Goal: Transaction & Acquisition: Purchase product/service

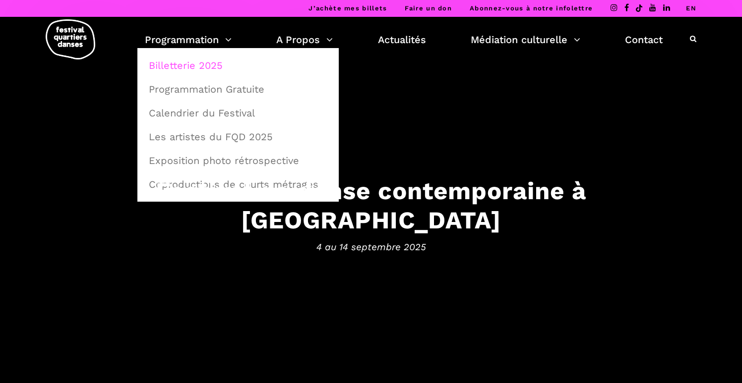
click at [182, 72] on link "Billetterie 2025" at bounding box center [238, 65] width 190 height 23
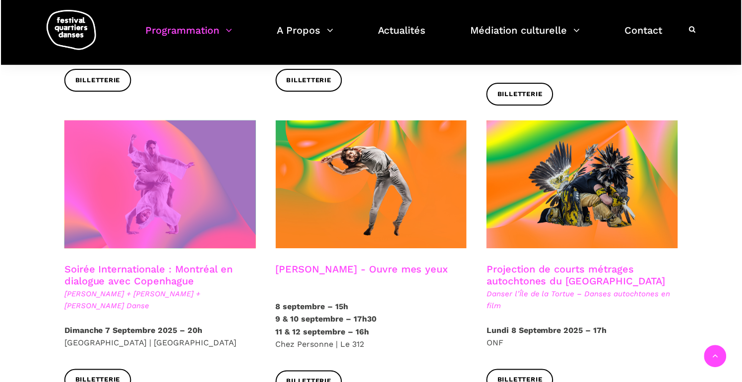
scroll to position [497, 0]
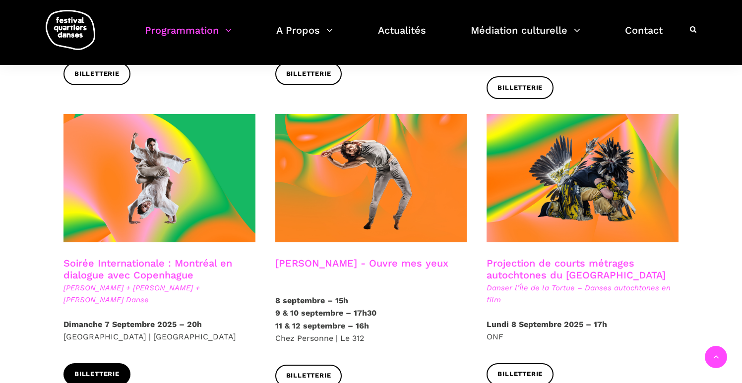
click at [93, 369] on span "Billetterie" at bounding box center [96, 374] width 45 height 10
click at [121, 257] on link "Soirée Internationale : Montréal en dialogue avec Copenhague" at bounding box center [147, 269] width 169 height 24
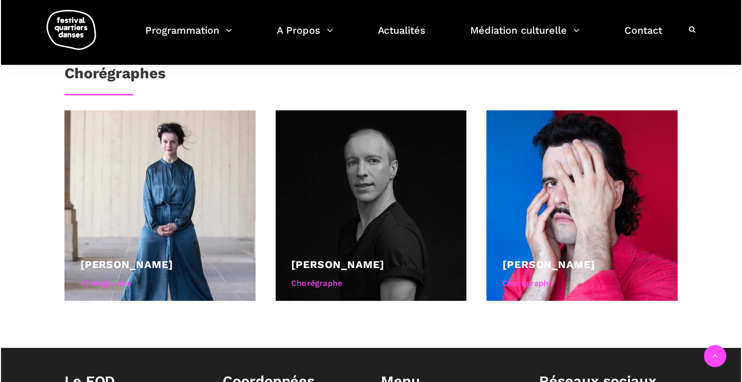
scroll to position [650, 0]
